Goal: Information Seeking & Learning: Learn about a topic

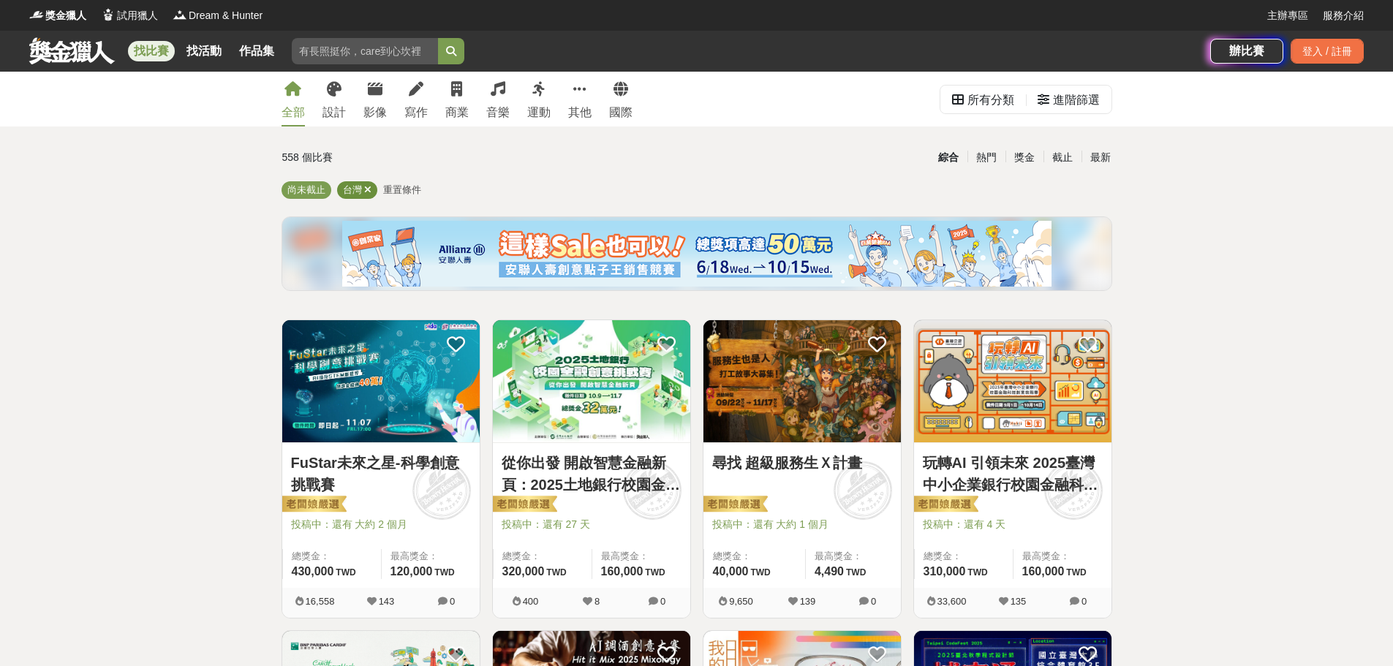
click at [369, 191] on icon at bounding box center [367, 190] width 7 height 10
click at [370, 190] on span "重置條件" at bounding box center [356, 189] width 38 height 11
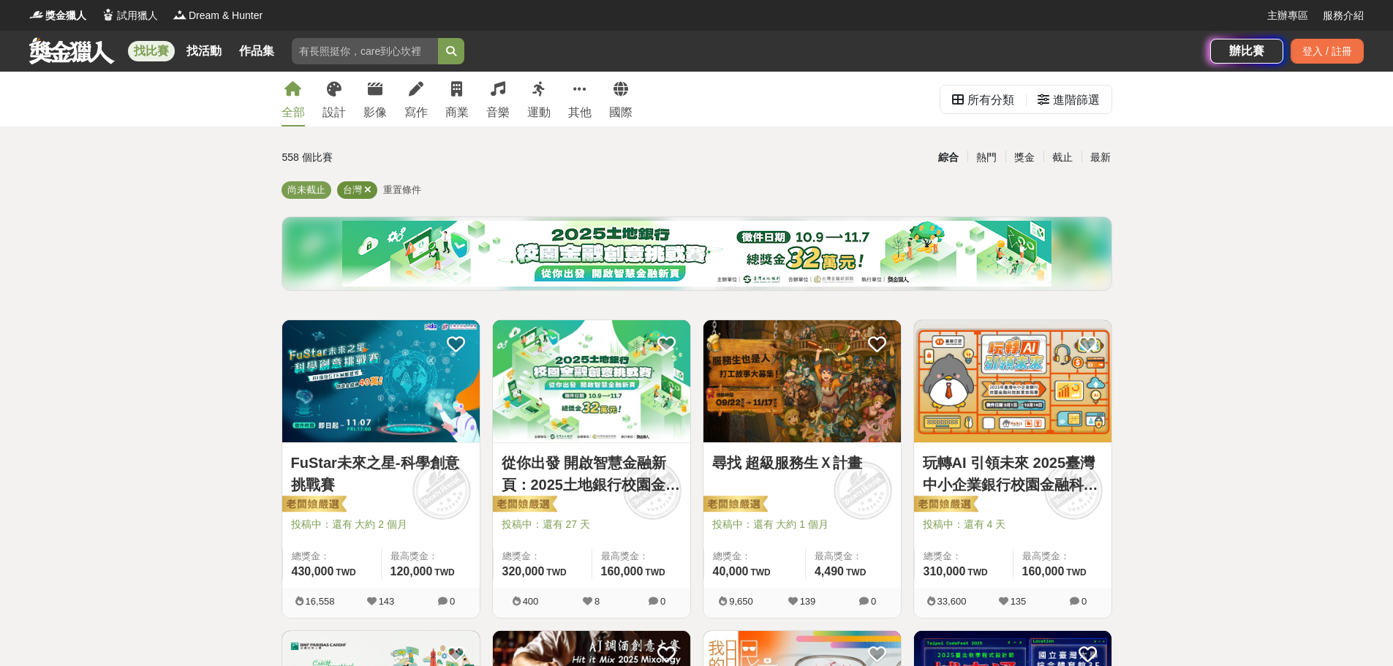
click at [366, 188] on icon at bounding box center [367, 190] width 7 height 10
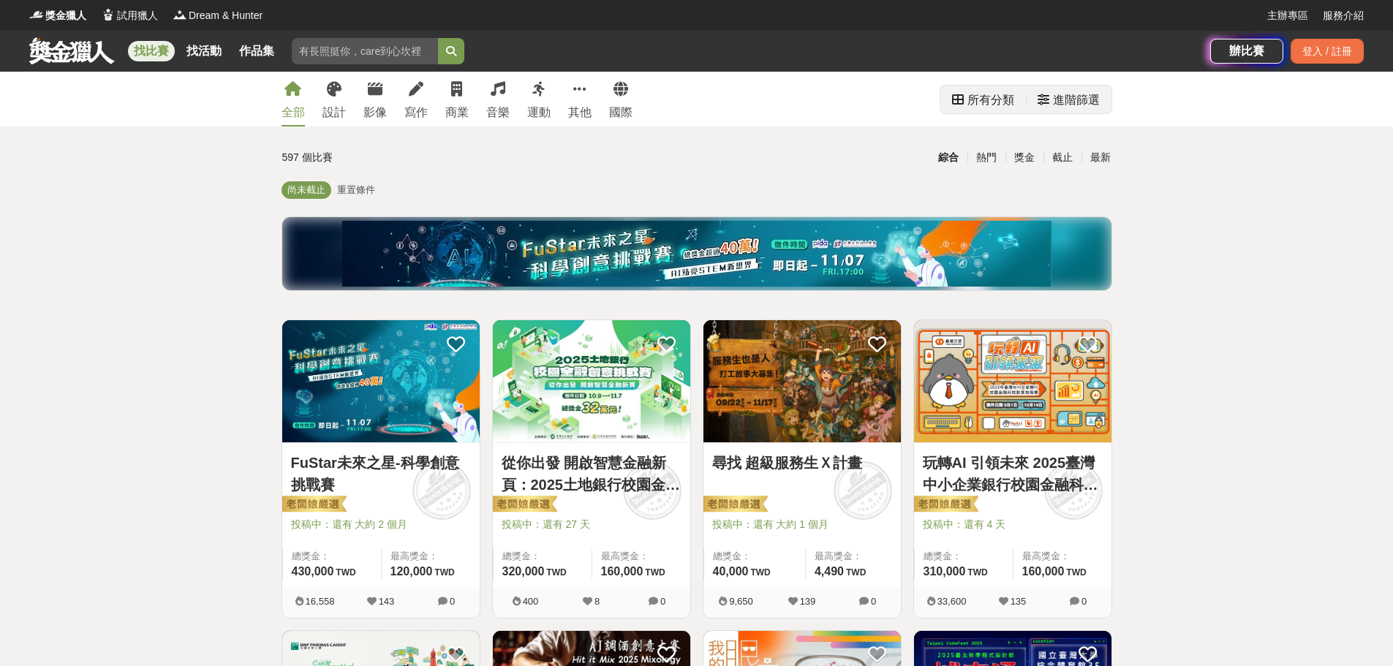
click at [984, 106] on div "所有分類" at bounding box center [991, 100] width 47 height 29
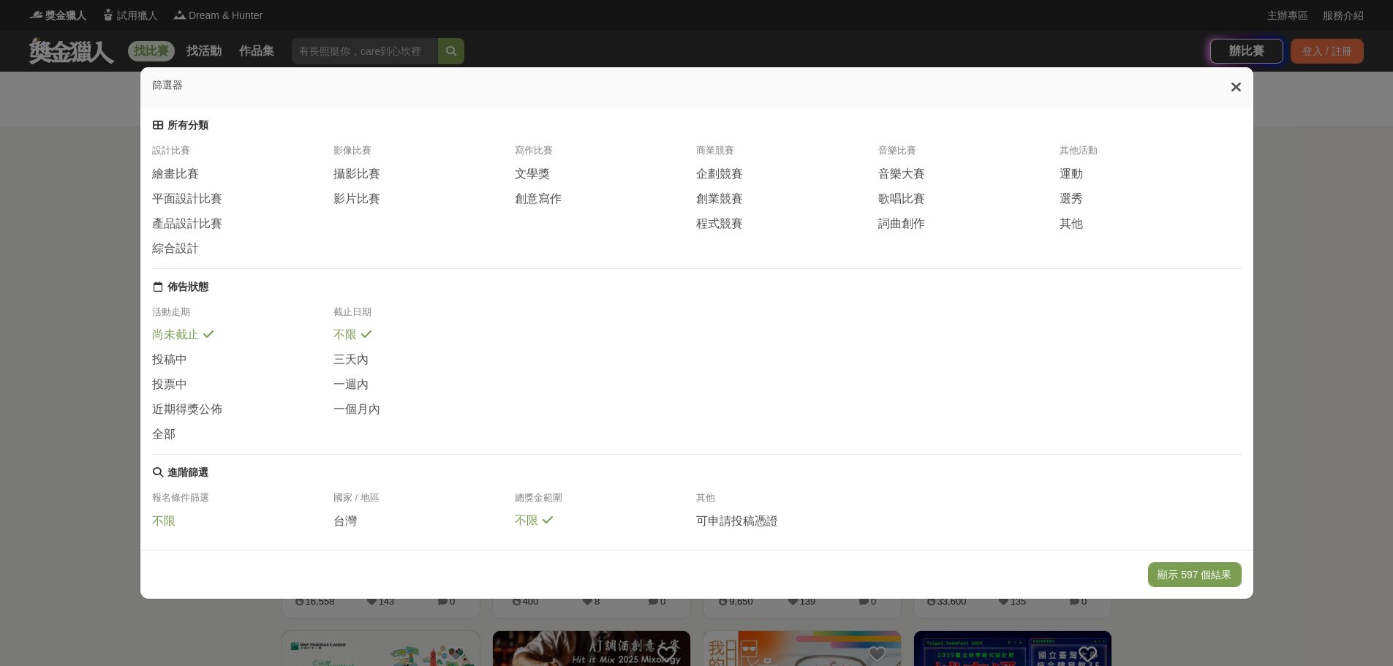
click at [178, 532] on div "不限" at bounding box center [242, 525] width 181 height 25
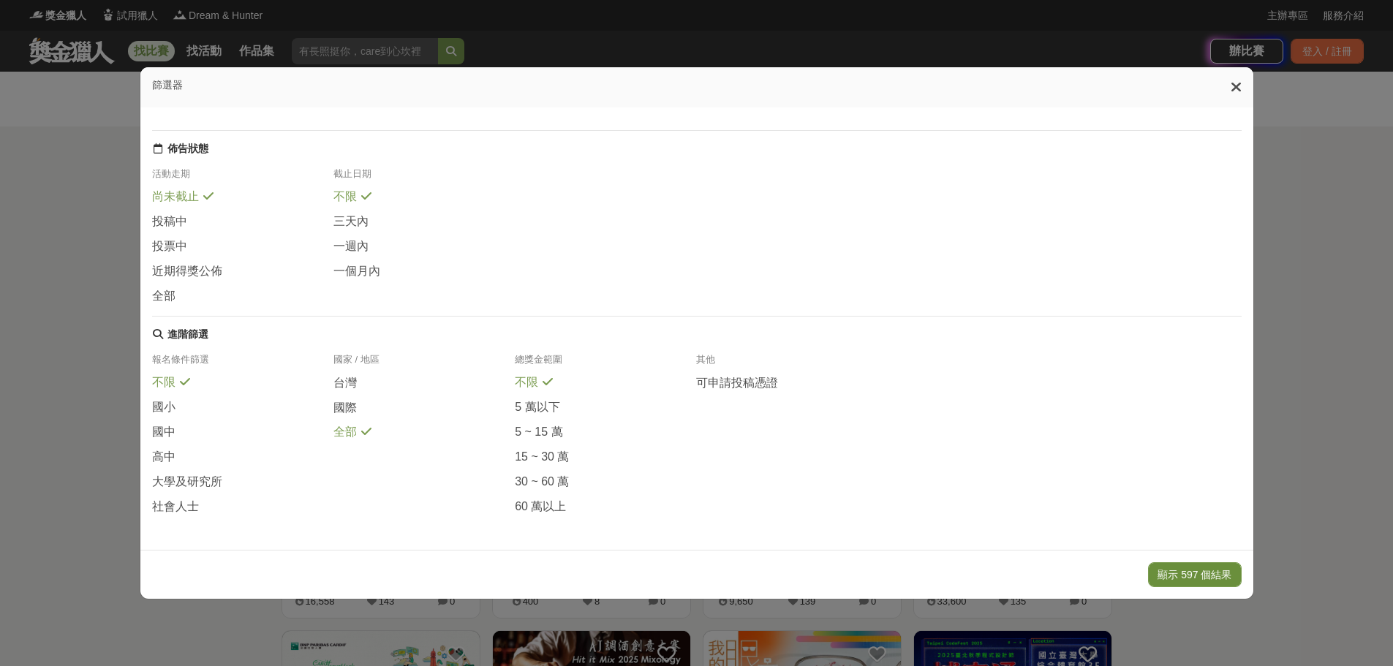
click at [1173, 573] on button "顯示 597 個結果" at bounding box center [1194, 574] width 93 height 25
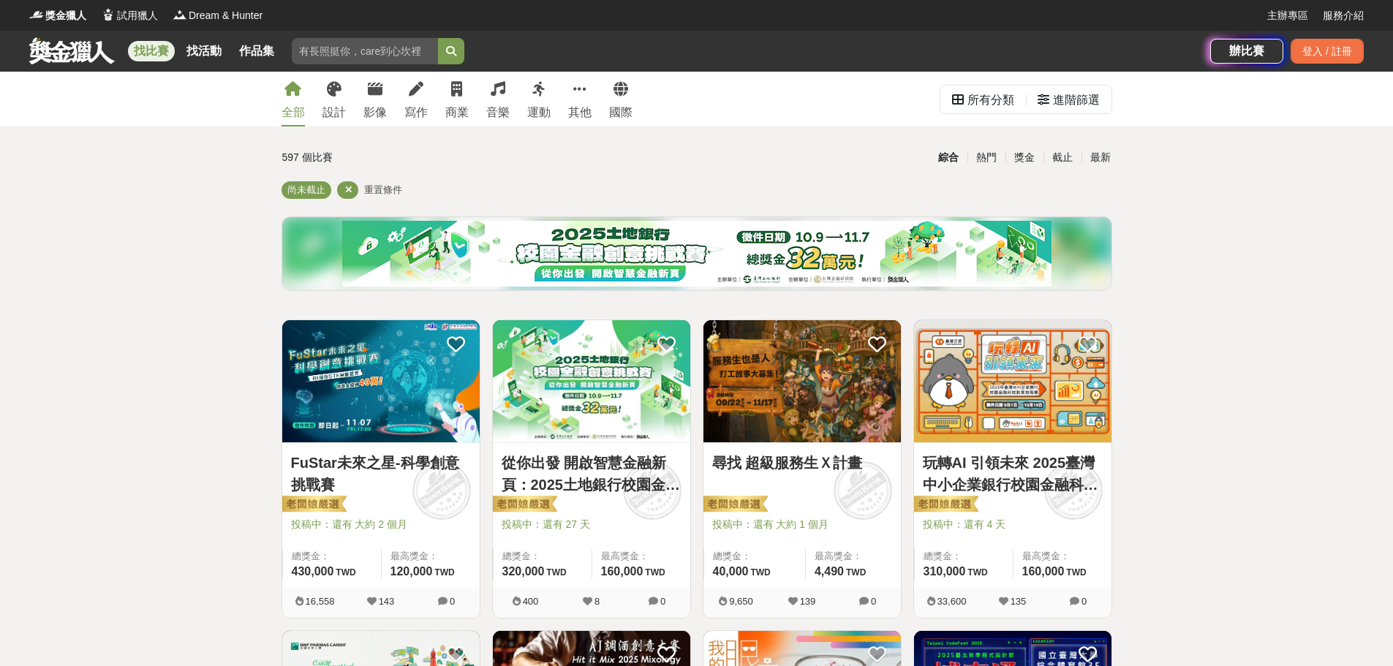
click at [391, 400] on img at bounding box center [380, 381] width 197 height 122
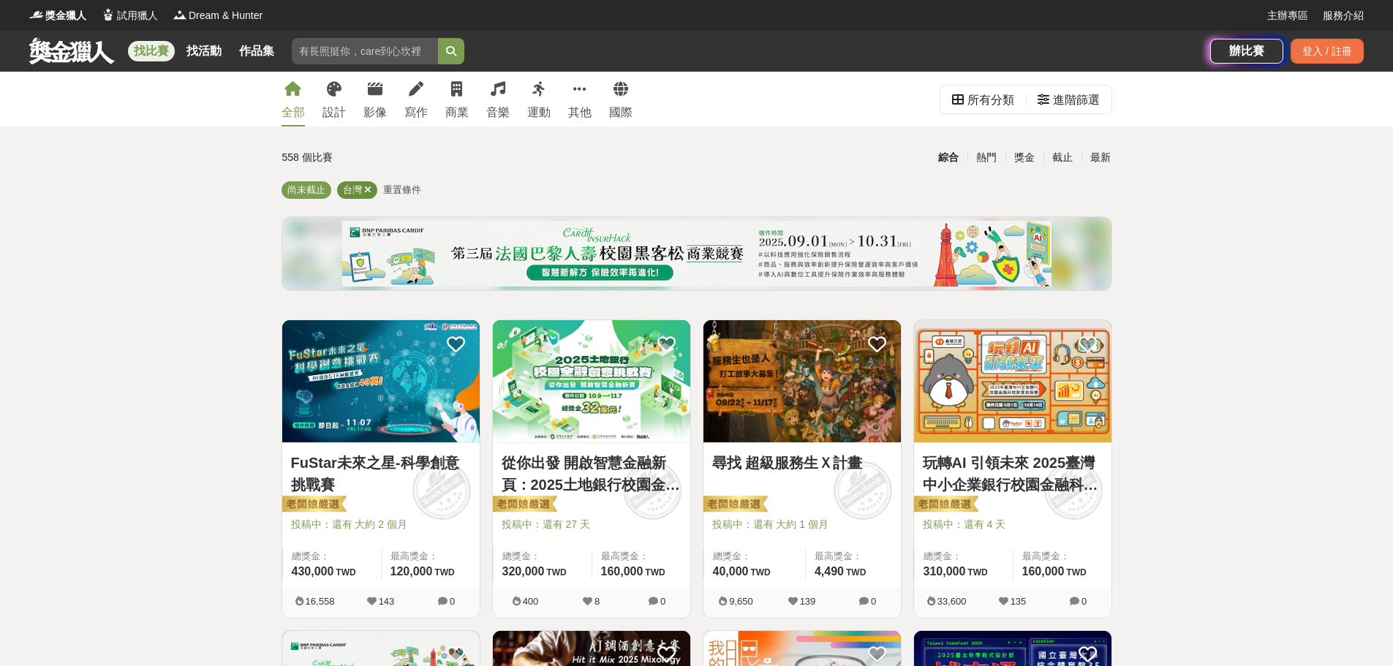
click at [364, 189] on icon at bounding box center [367, 190] width 7 height 10
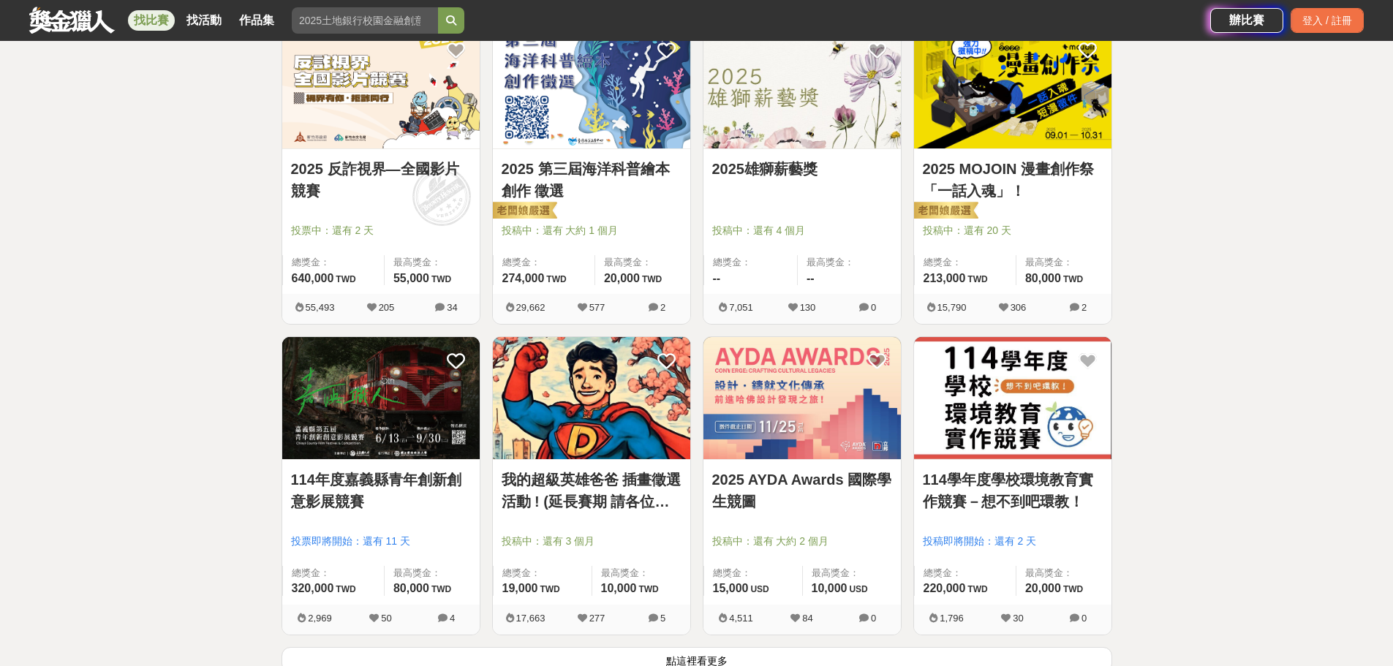
scroll to position [1755, 0]
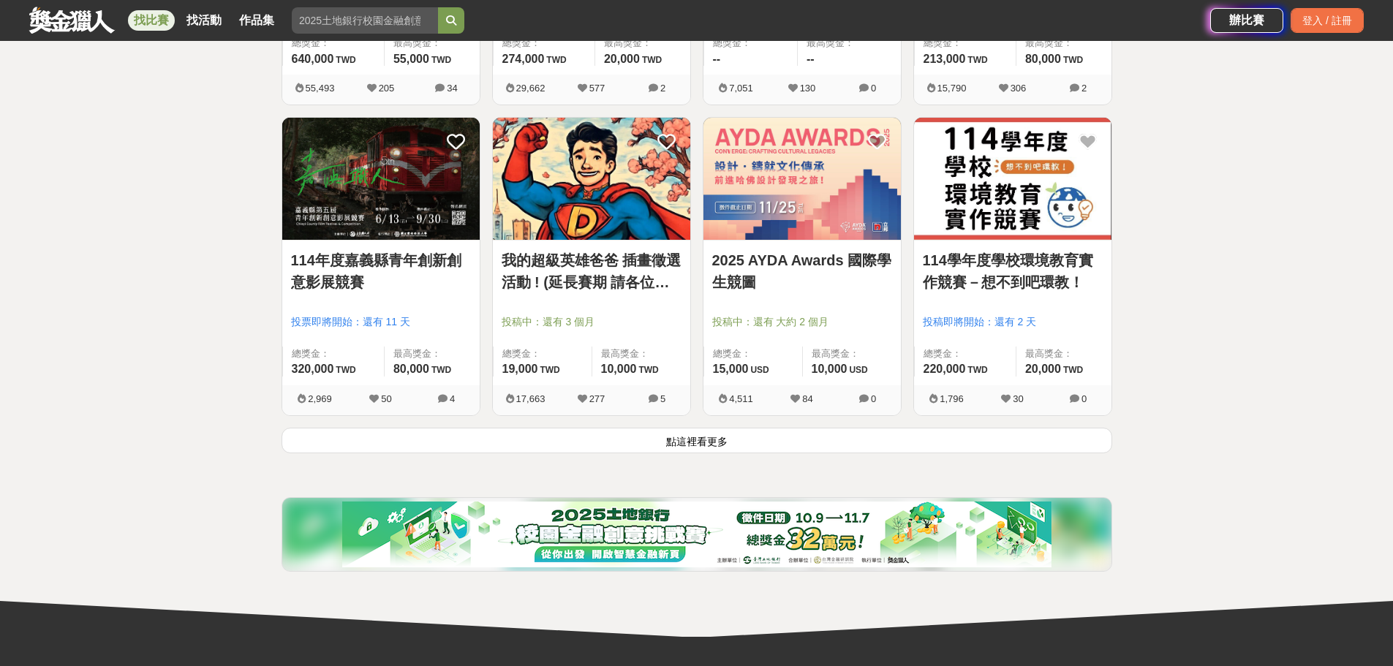
click at [679, 451] on button "點這裡看更多" at bounding box center [697, 441] width 831 height 26
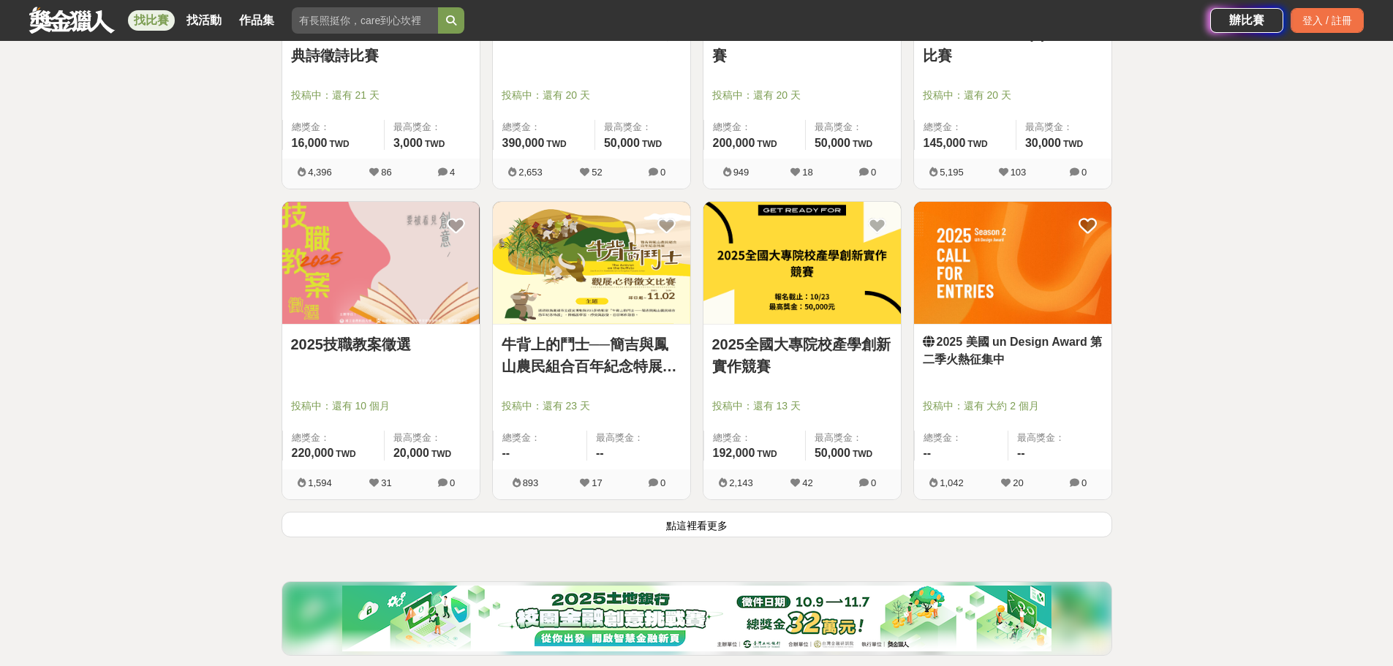
scroll to position [3730, 0]
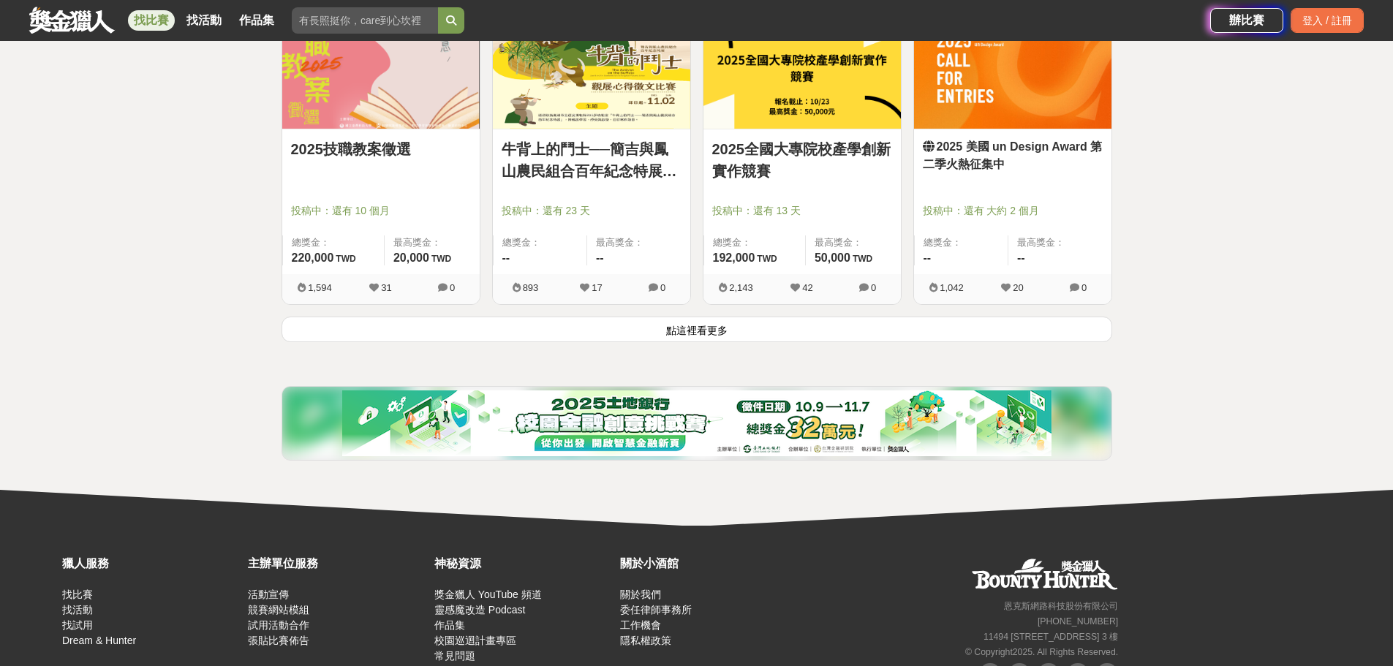
click at [669, 342] on button "點這裡看更多" at bounding box center [697, 330] width 831 height 26
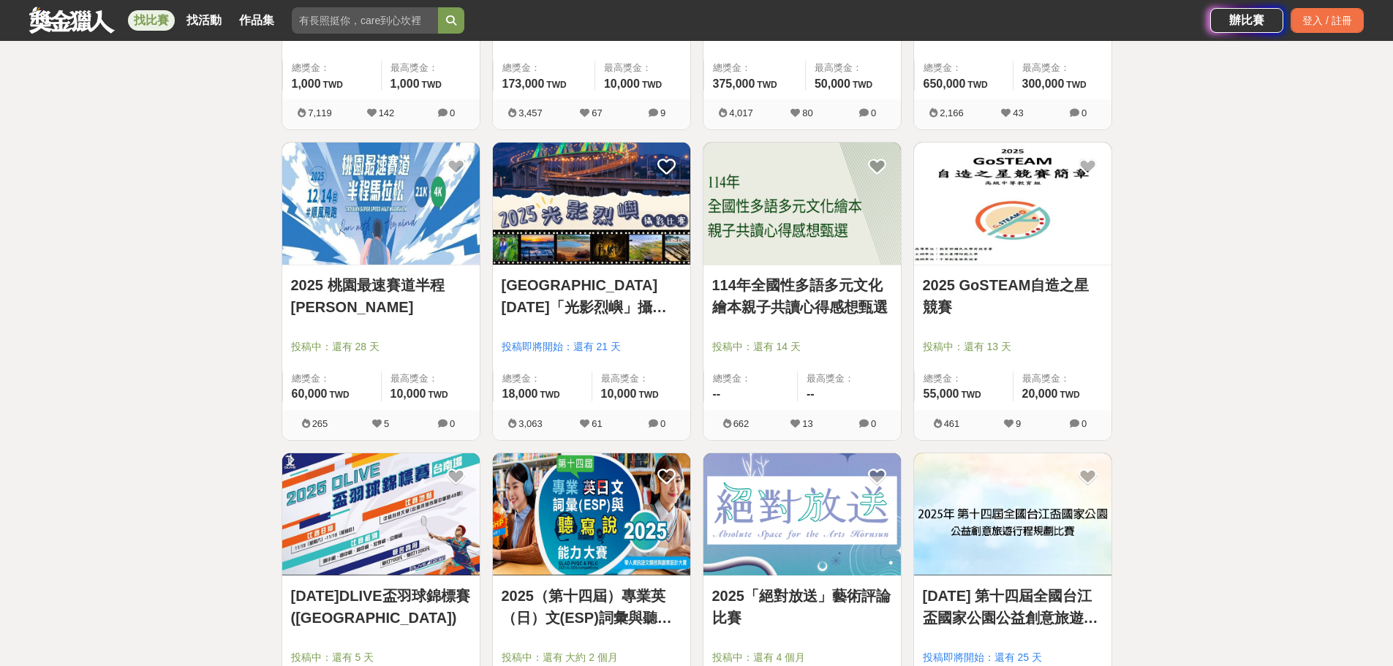
scroll to position [5339, 0]
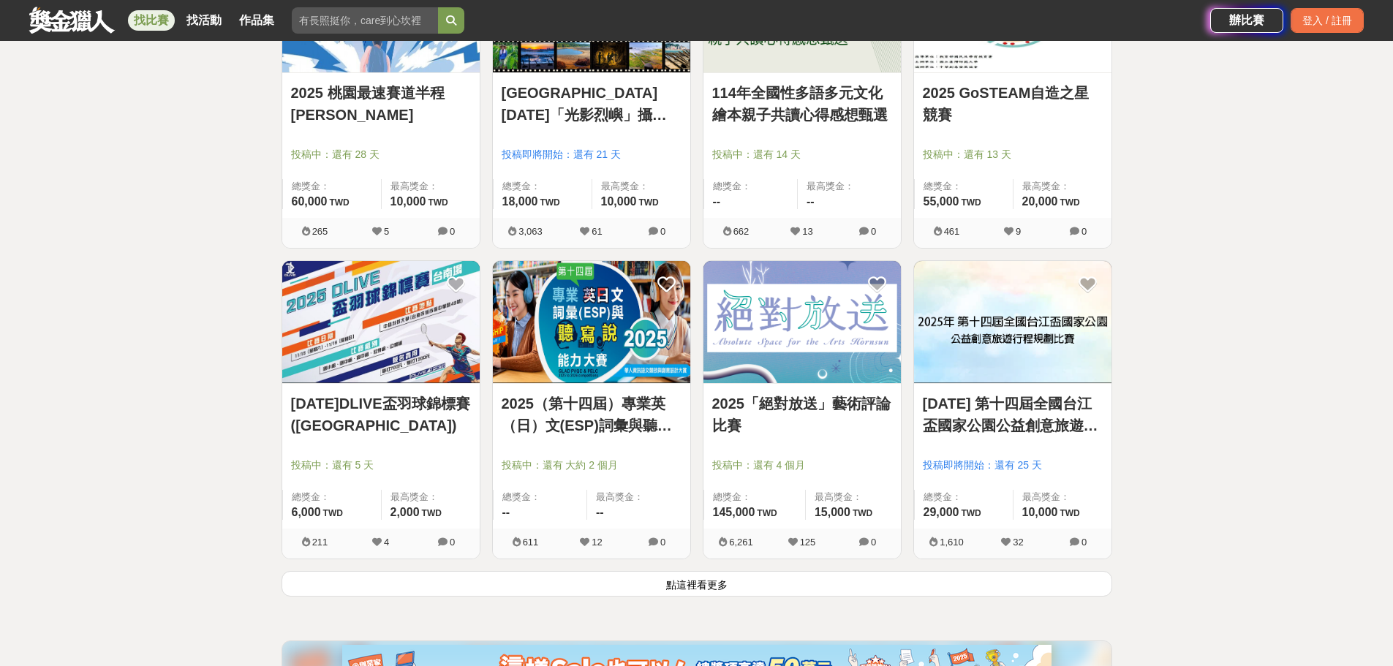
click at [676, 593] on button "點這裡看更多" at bounding box center [697, 584] width 831 height 26
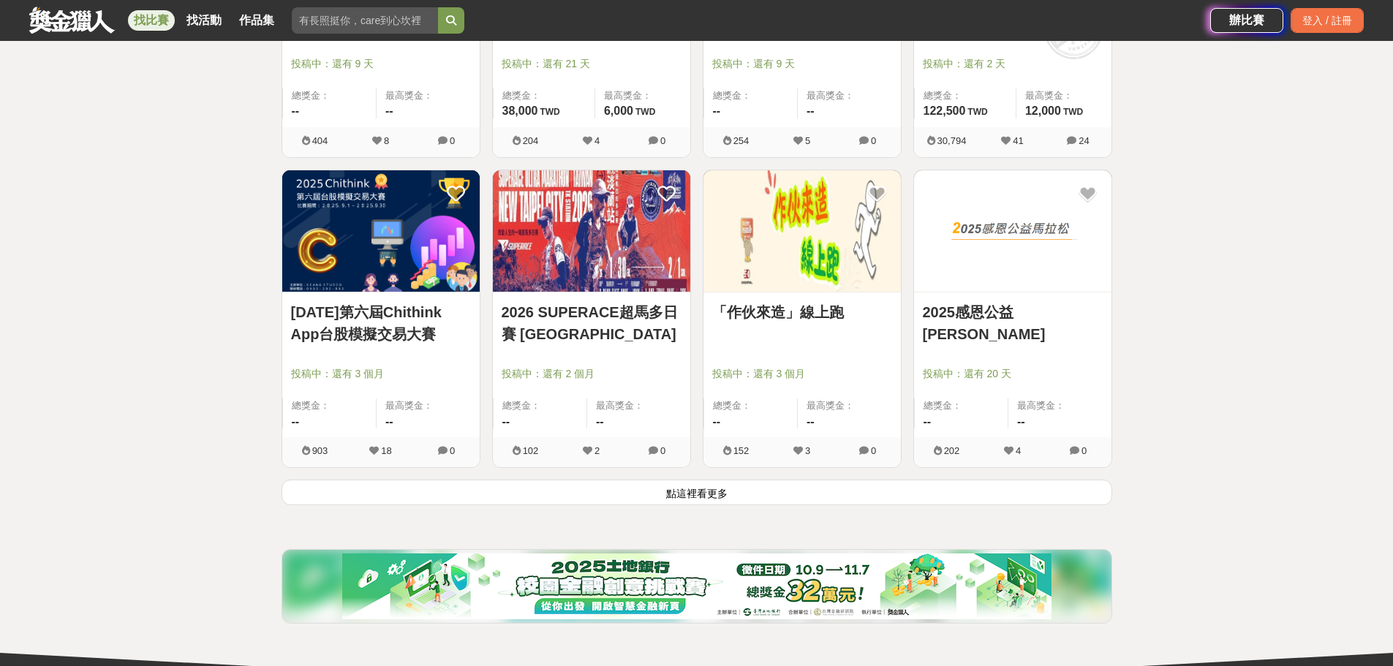
scroll to position [7302, 0]
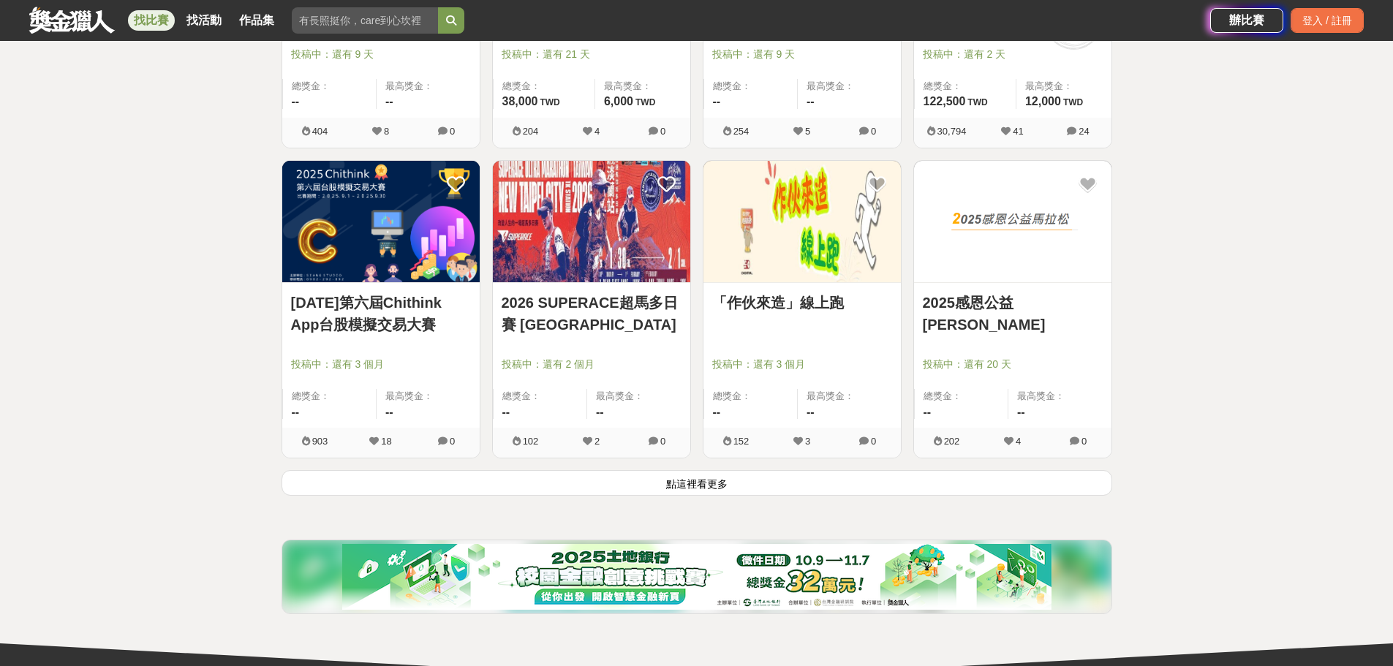
click at [702, 496] on button "點這裡看更多" at bounding box center [697, 483] width 831 height 26
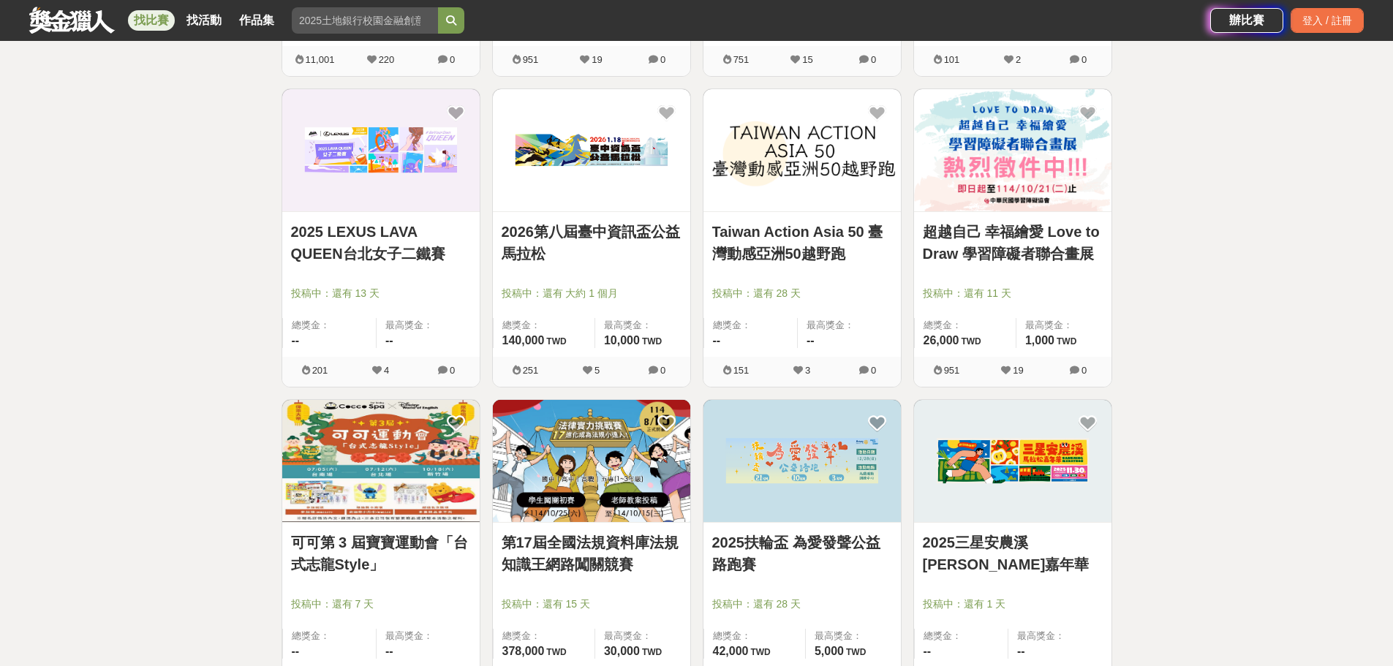
scroll to position [8619, 0]
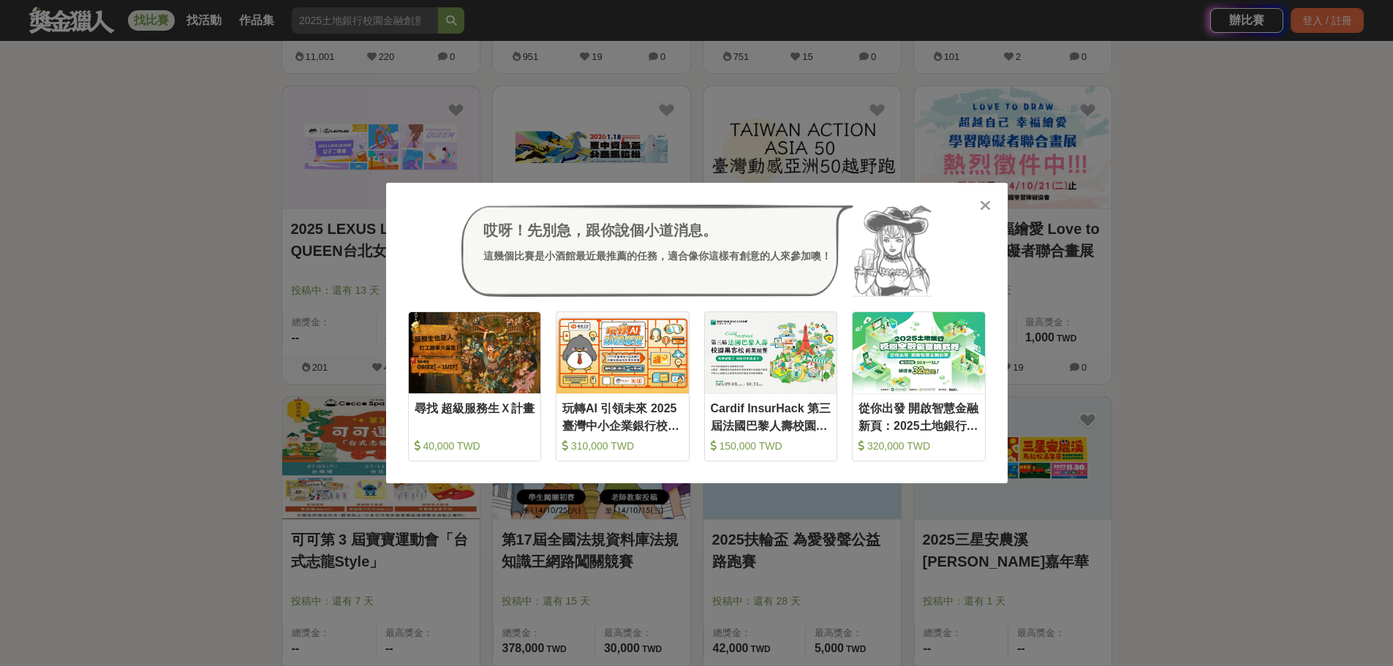
click at [984, 206] on icon at bounding box center [985, 205] width 11 height 15
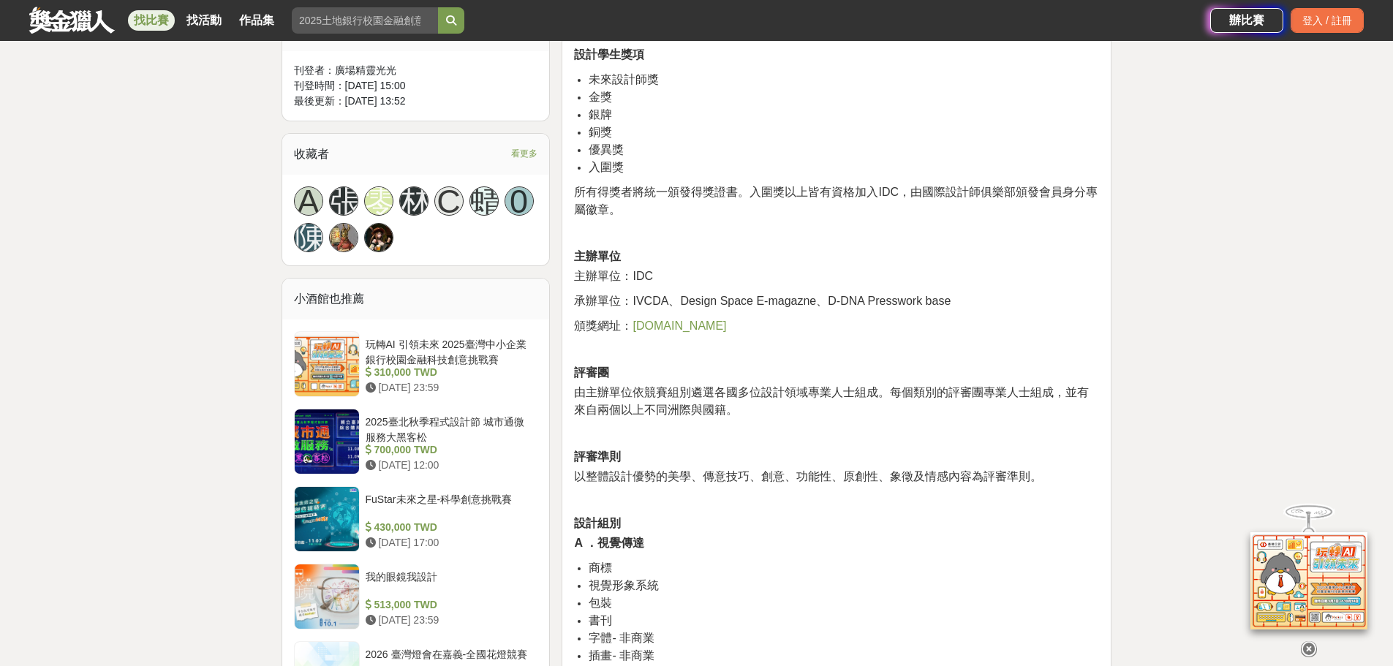
scroll to position [804, 0]
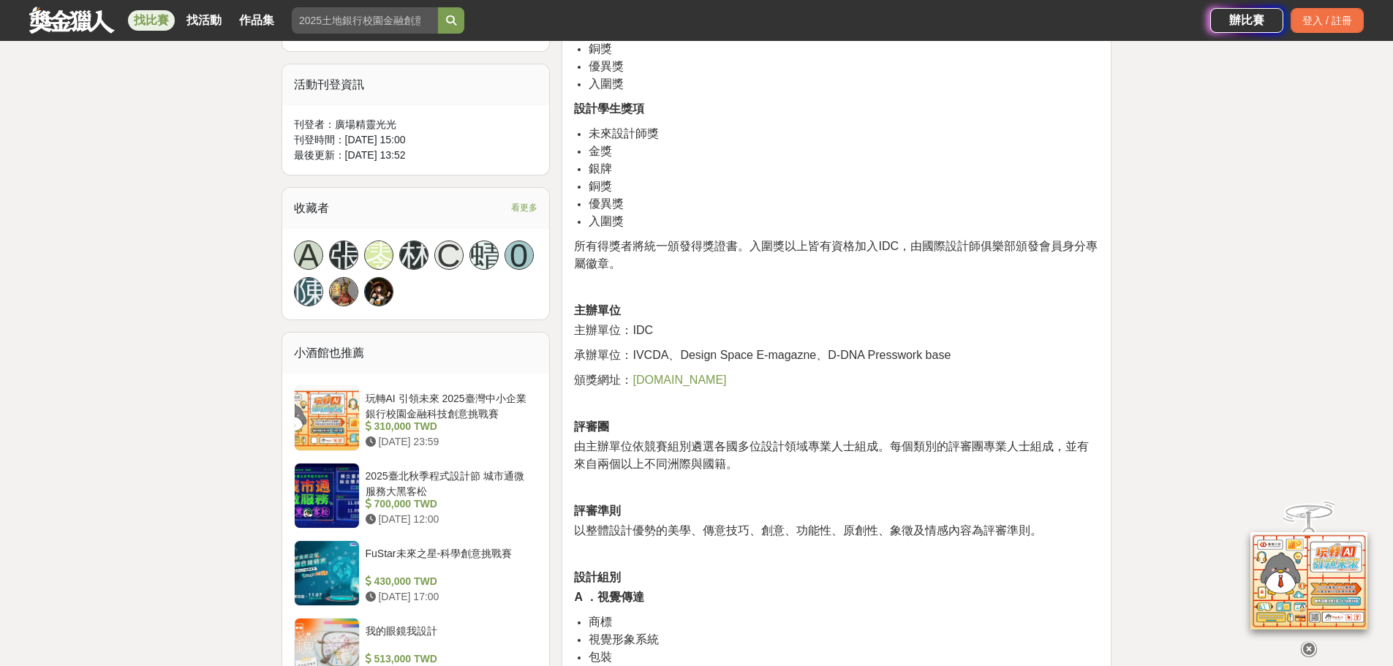
click at [674, 382] on span "www.ivcda.org" at bounding box center [680, 380] width 94 height 12
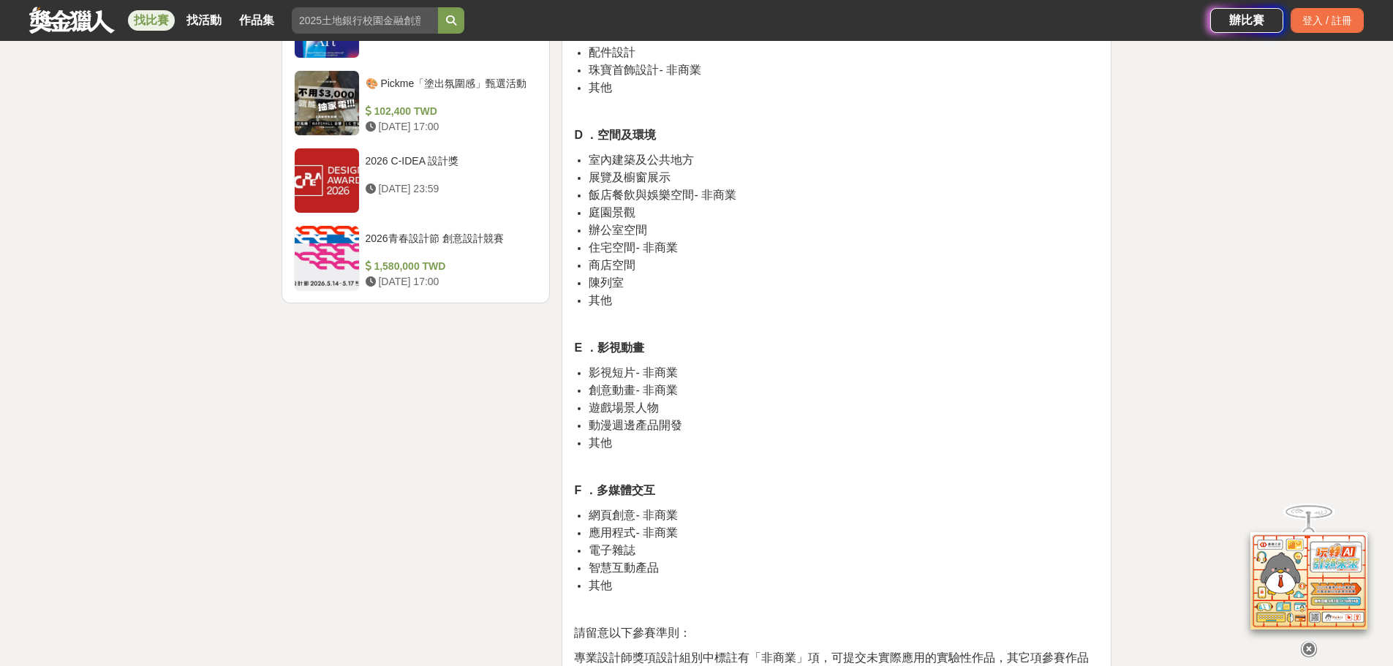
scroll to position [1828, 0]
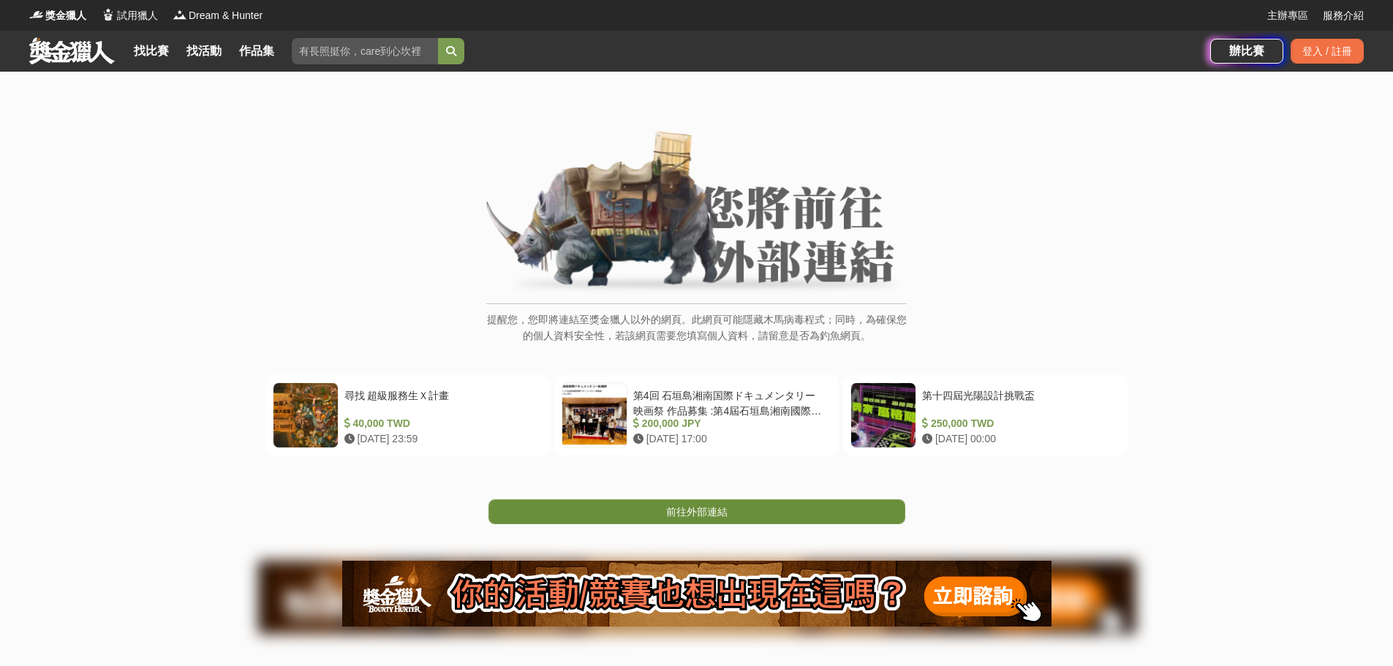
click at [653, 513] on link "前往外部連結" at bounding box center [697, 512] width 417 height 25
